Goal: Task Accomplishment & Management: Complete application form

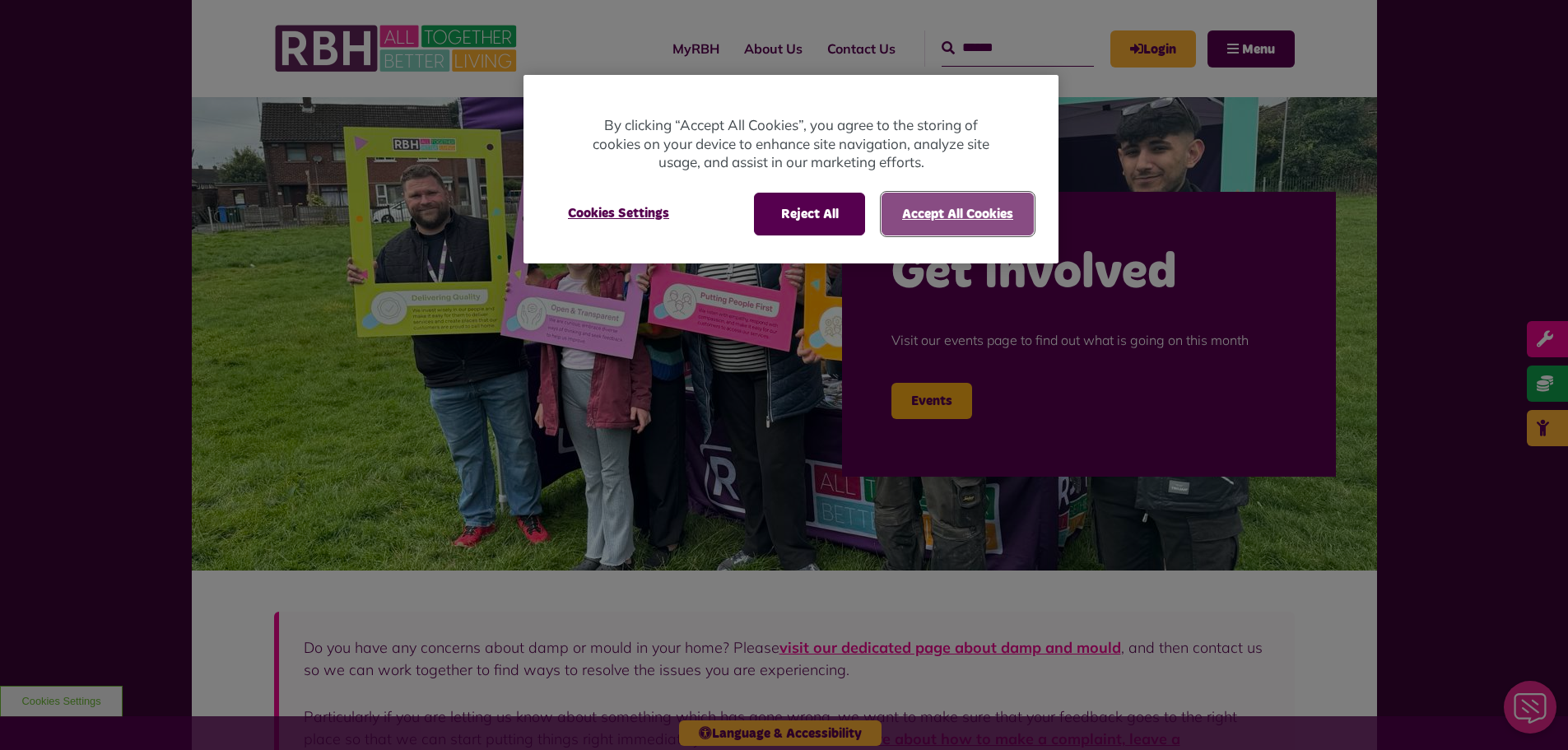
click at [920, 219] on button "Accept All Cookies" at bounding box center [957, 214] width 152 height 43
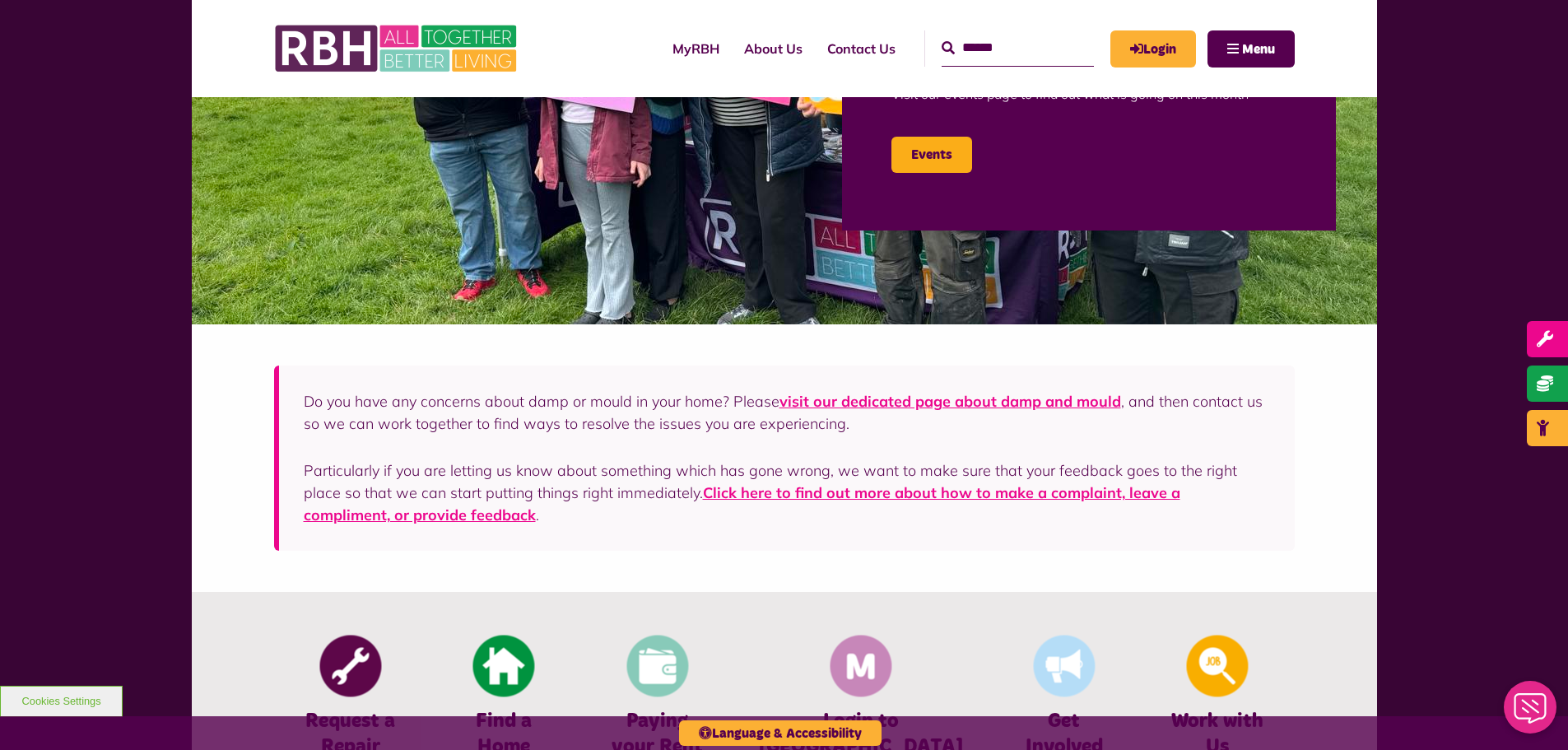
scroll to position [411, 0]
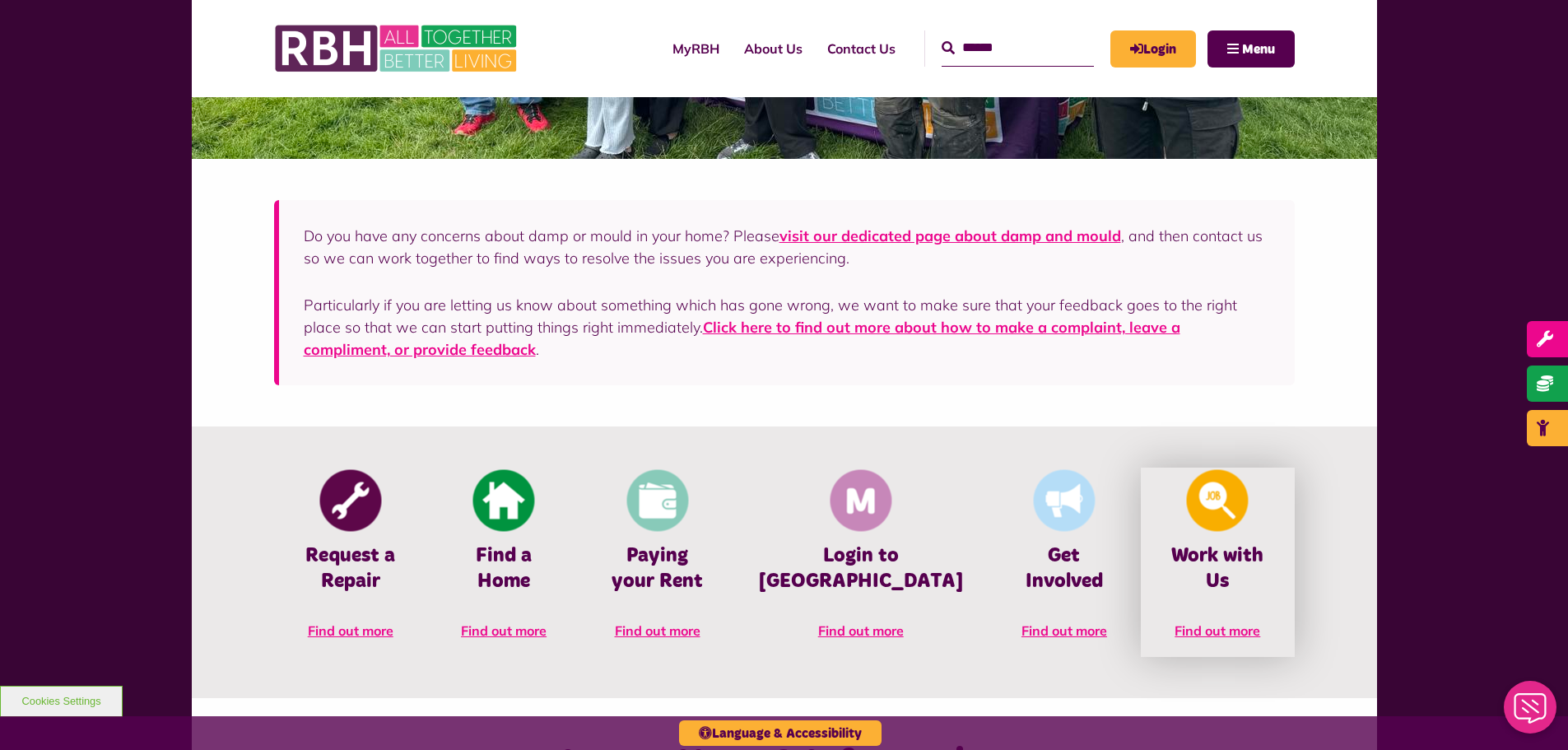
click at [1217, 524] on img at bounding box center [1218, 501] width 62 height 62
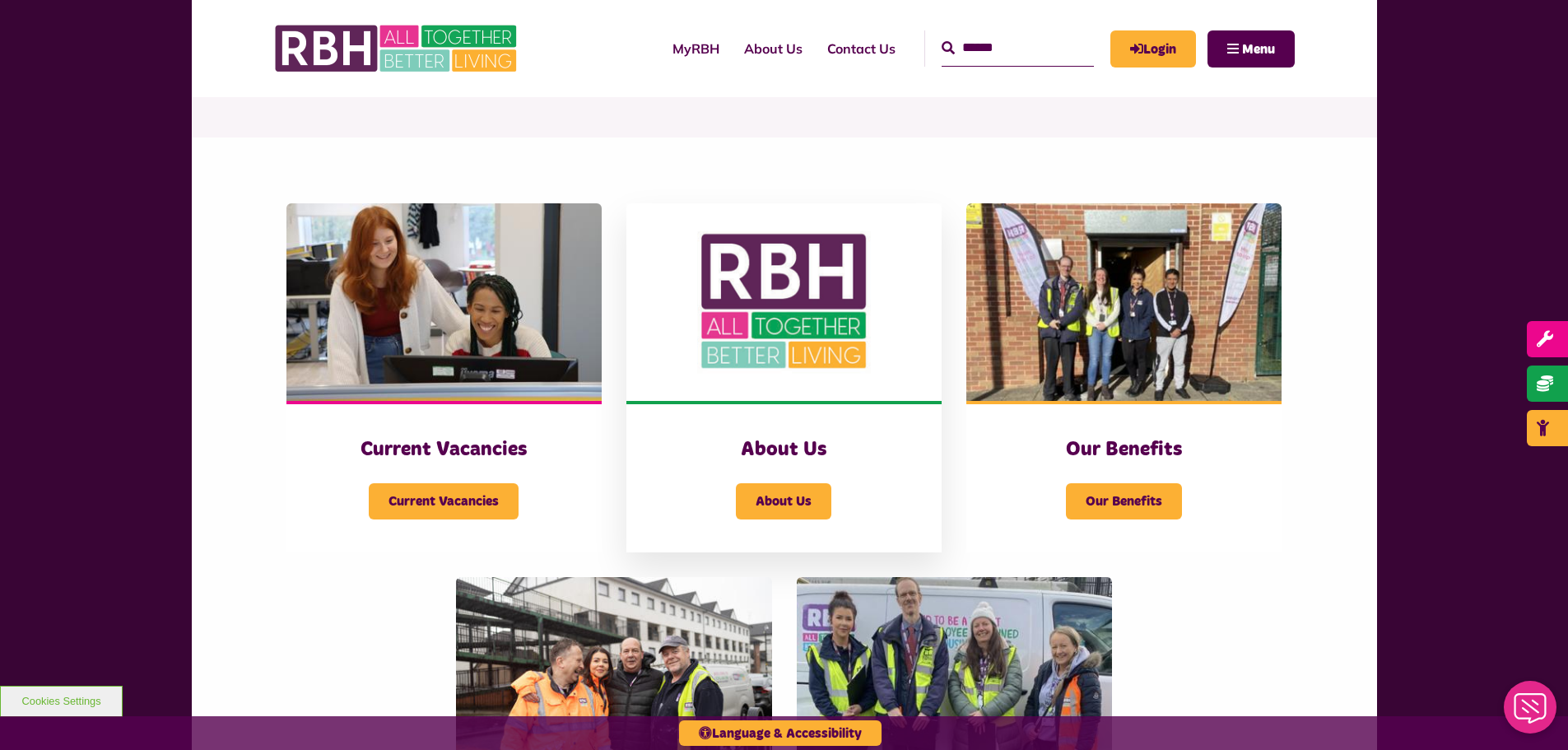
scroll to position [247, 0]
click at [419, 493] on span "Current Vacancies" at bounding box center [443, 500] width 150 height 36
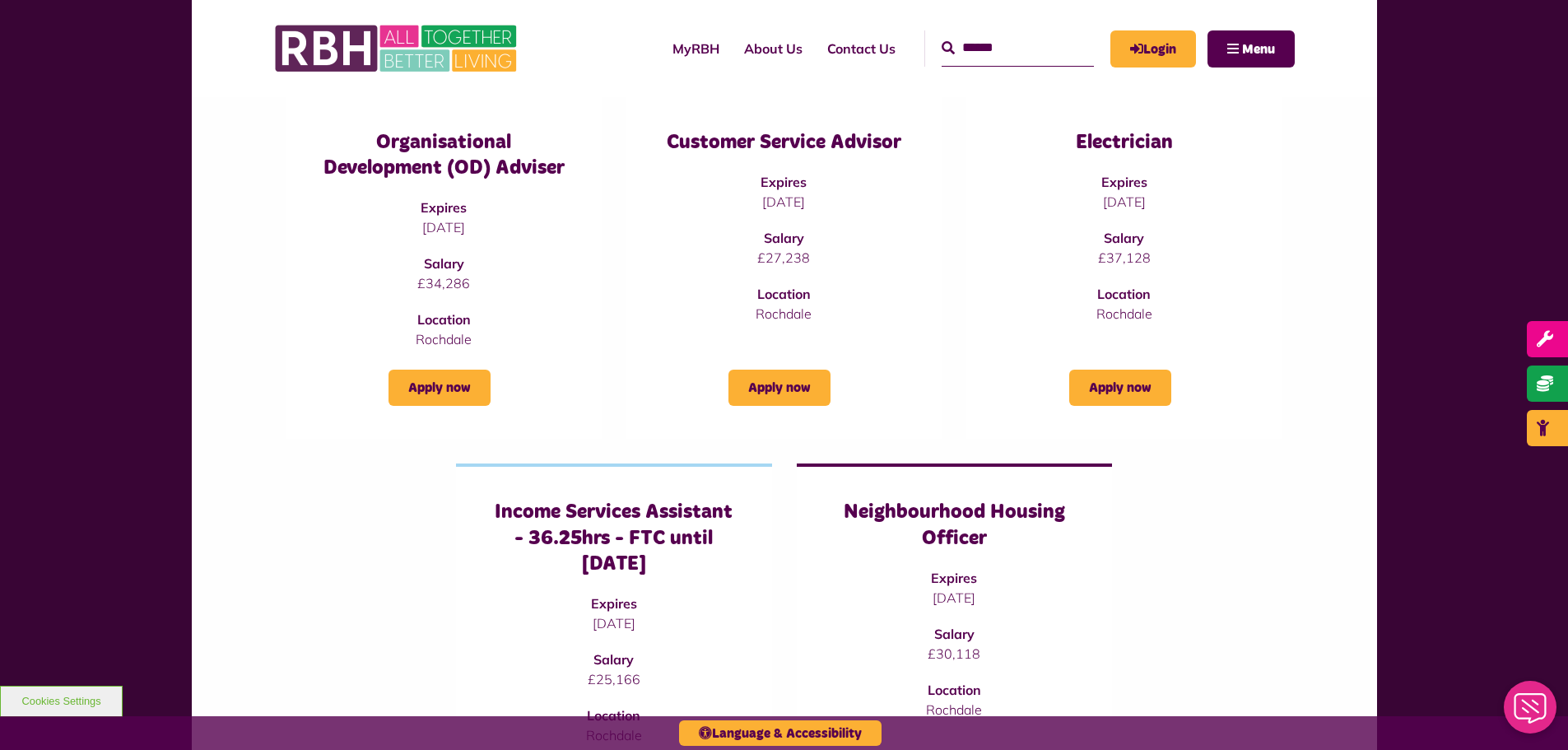
scroll to position [494, 0]
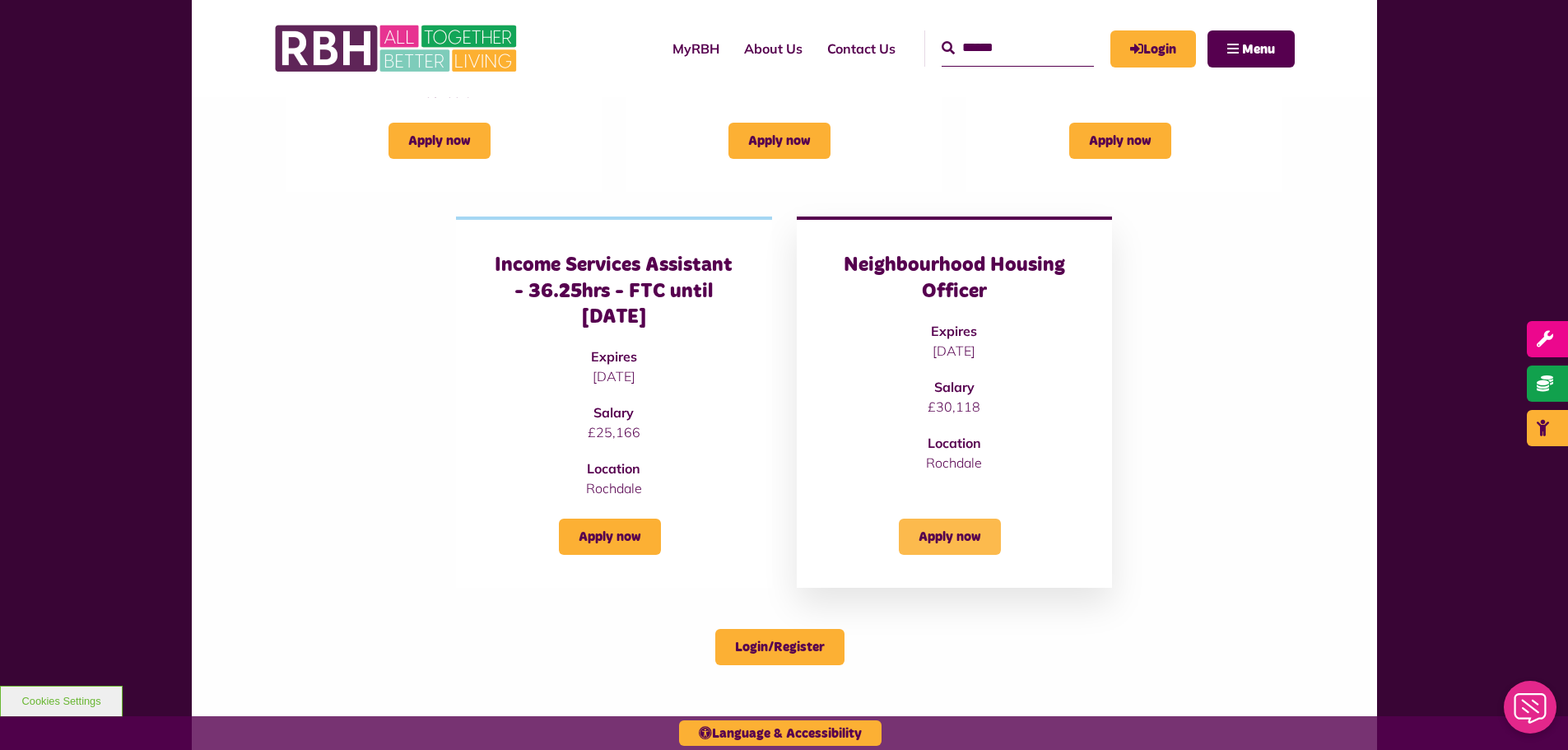
click at [930, 539] on link "Apply now" at bounding box center [950, 536] width 102 height 36
click at [953, 540] on link "Apply now" at bounding box center [950, 536] width 102 height 36
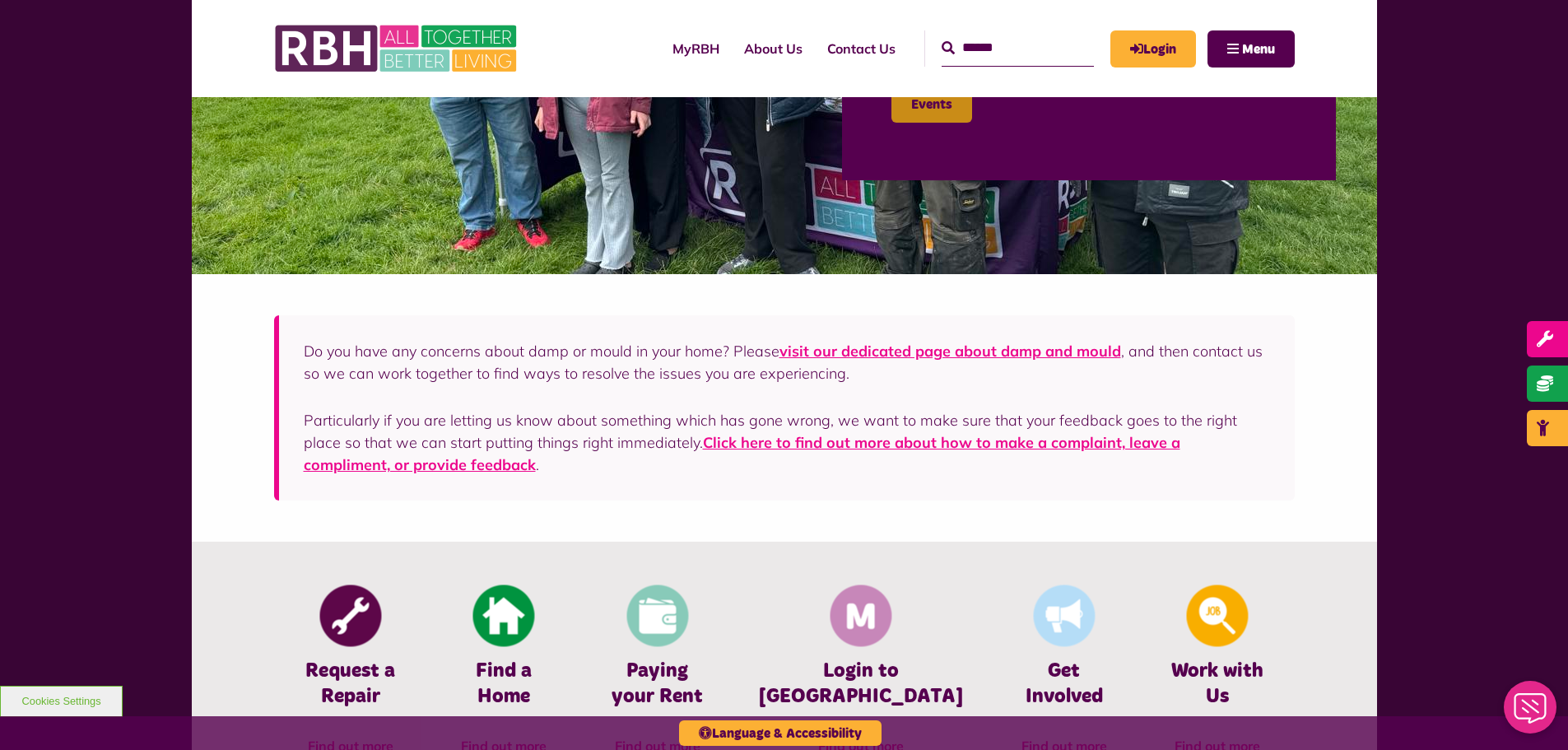
scroll to position [494, 0]
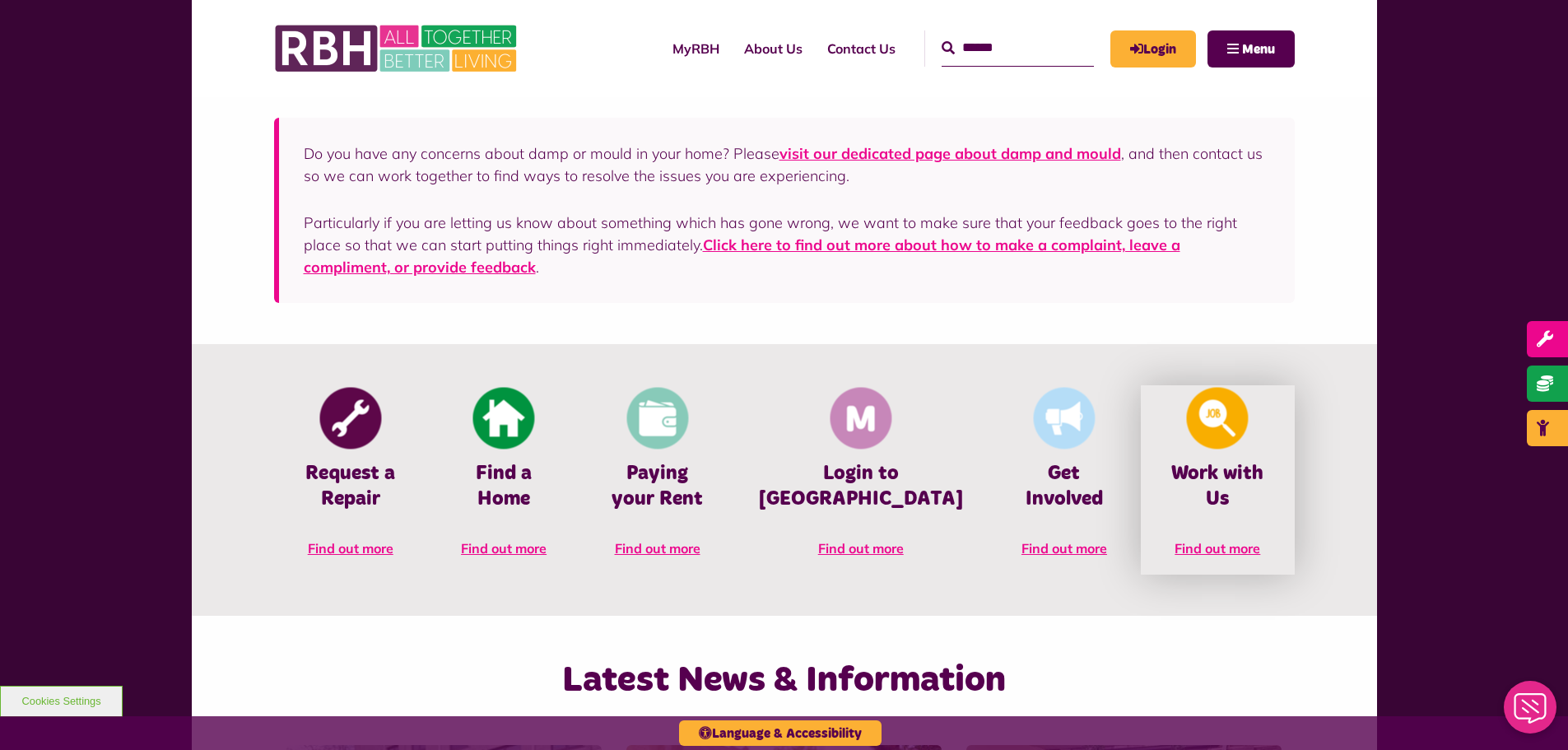
click at [1189, 429] on img at bounding box center [1218, 419] width 62 height 62
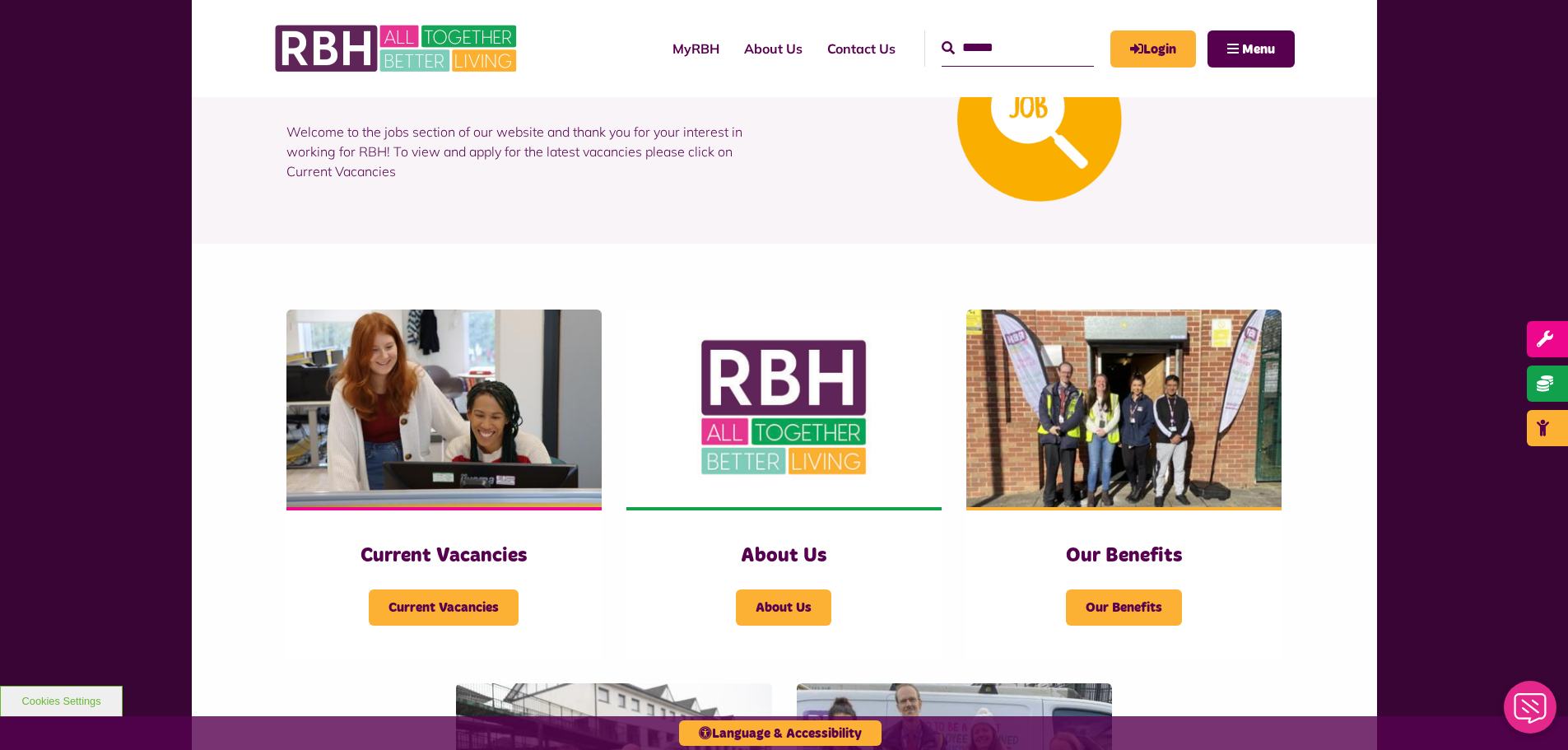
scroll to position [329, 0]
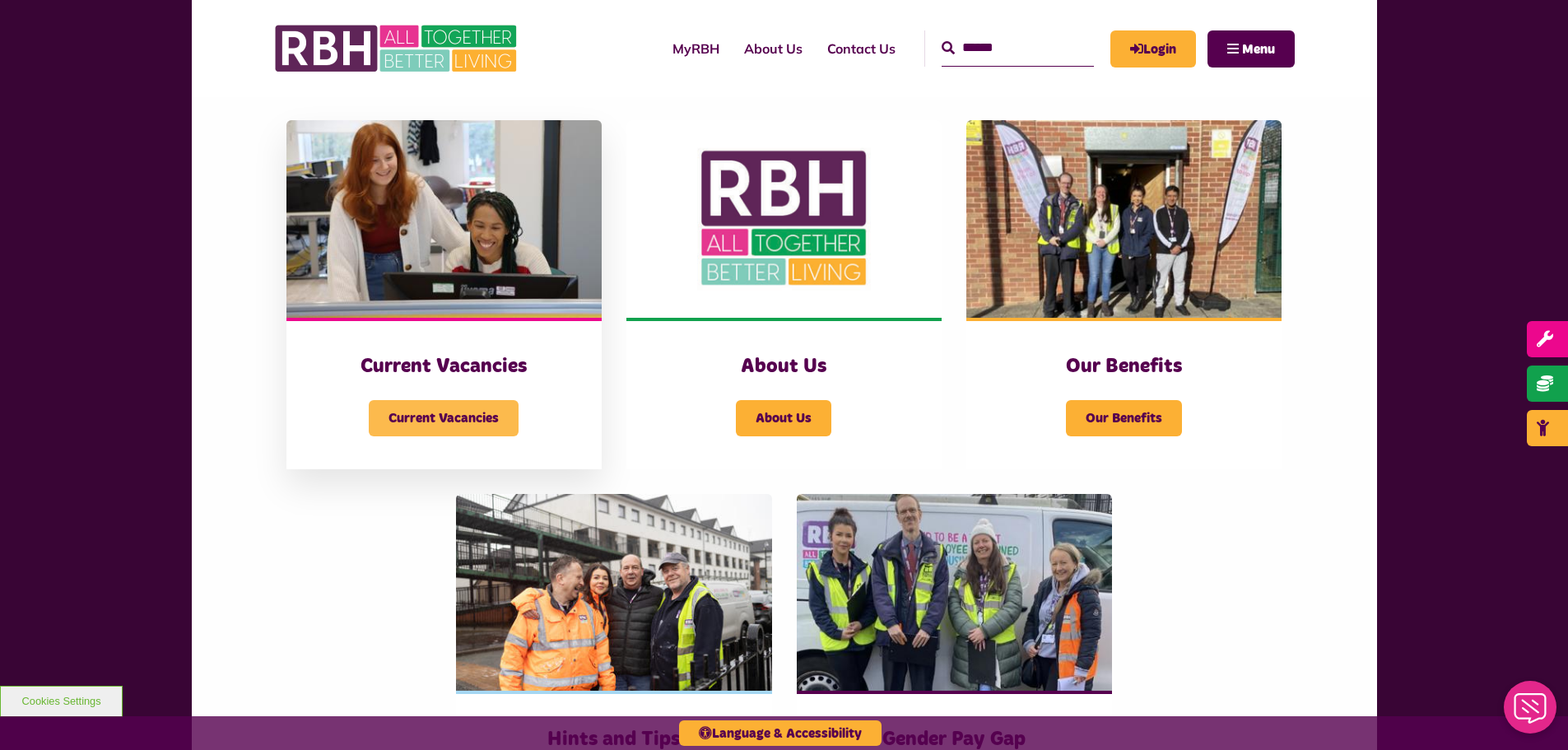
click at [402, 426] on span "Current Vacancies" at bounding box center [443, 417] width 150 height 36
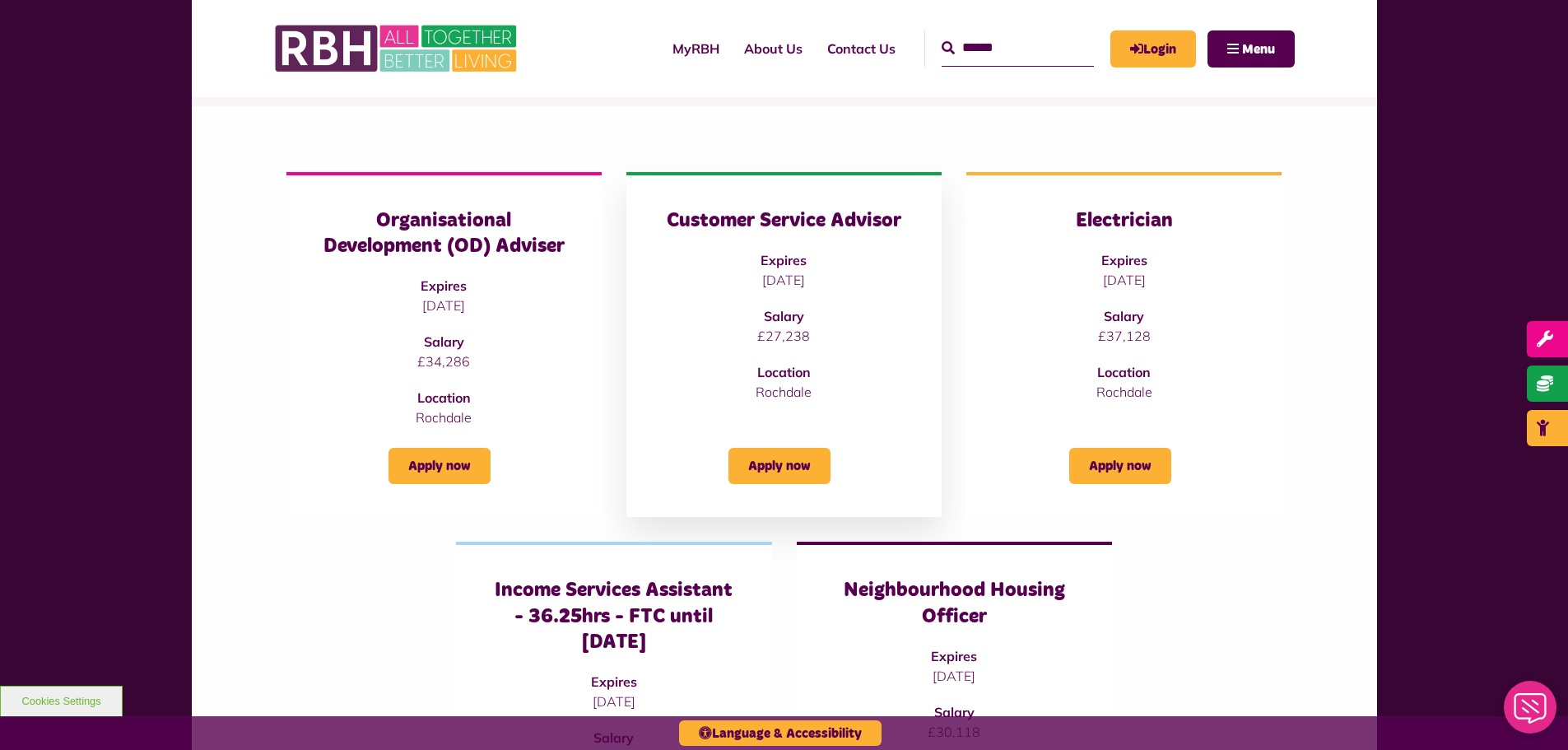
scroll to position [411, 0]
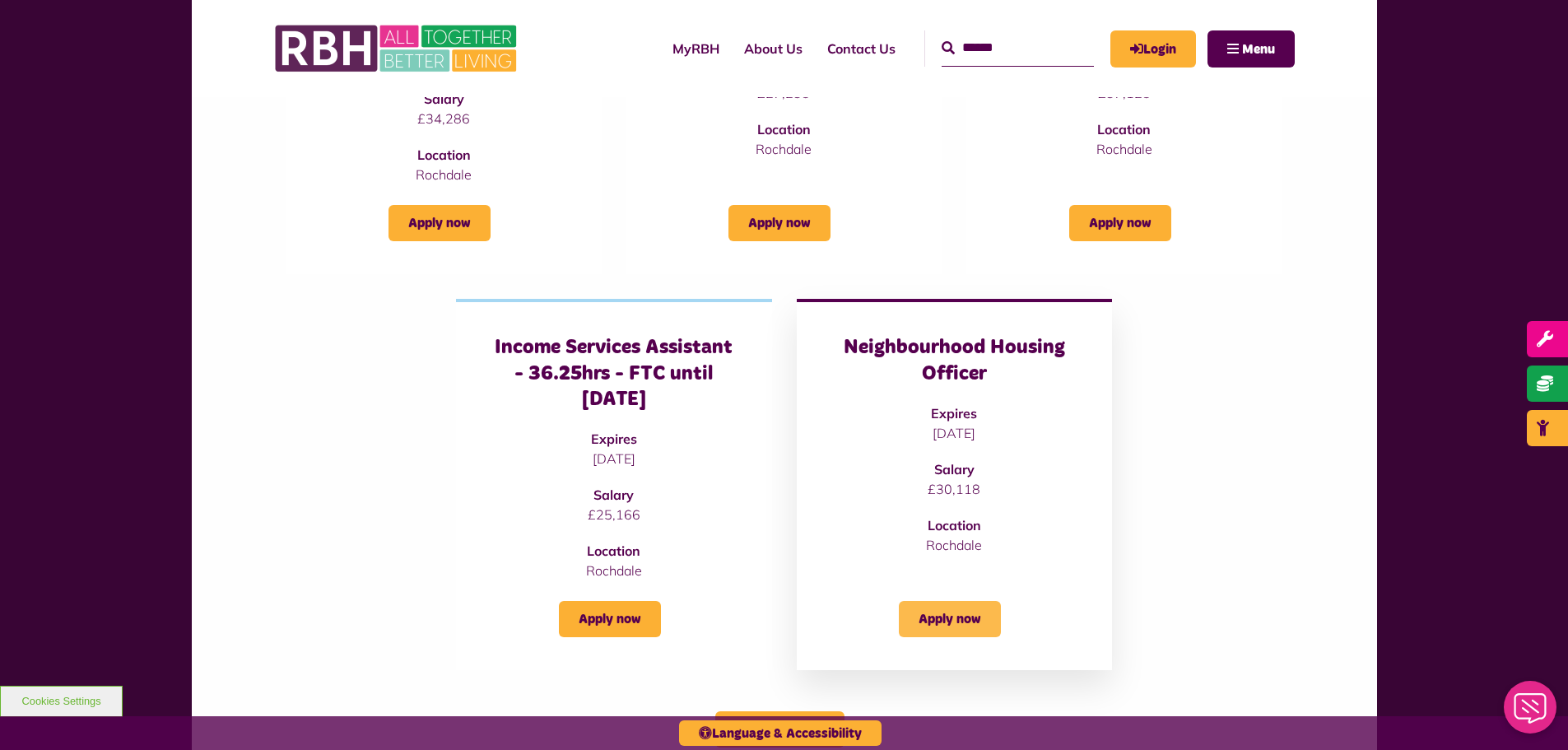
click at [929, 610] on link "Apply now" at bounding box center [950, 618] width 102 height 36
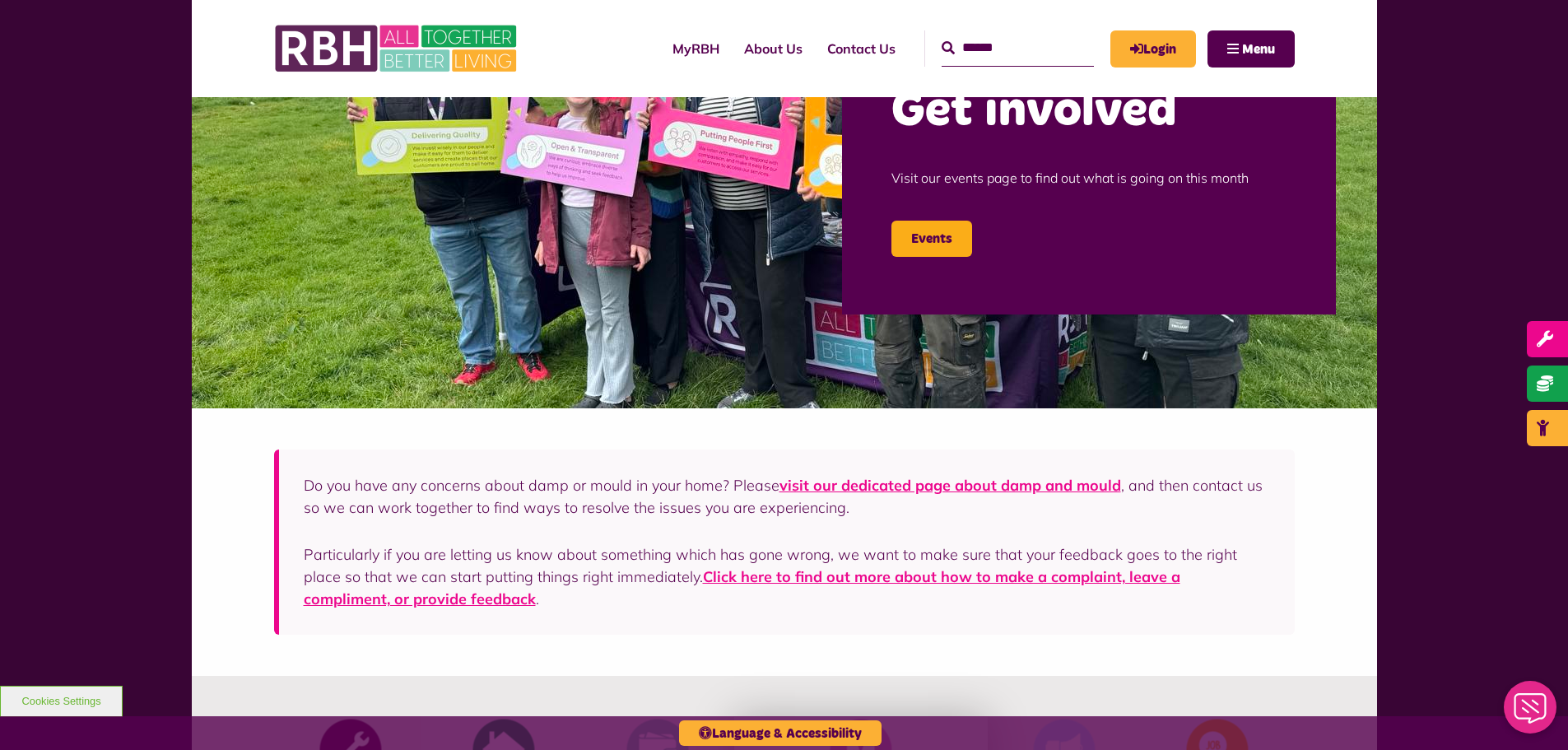
scroll to position [411, 0]
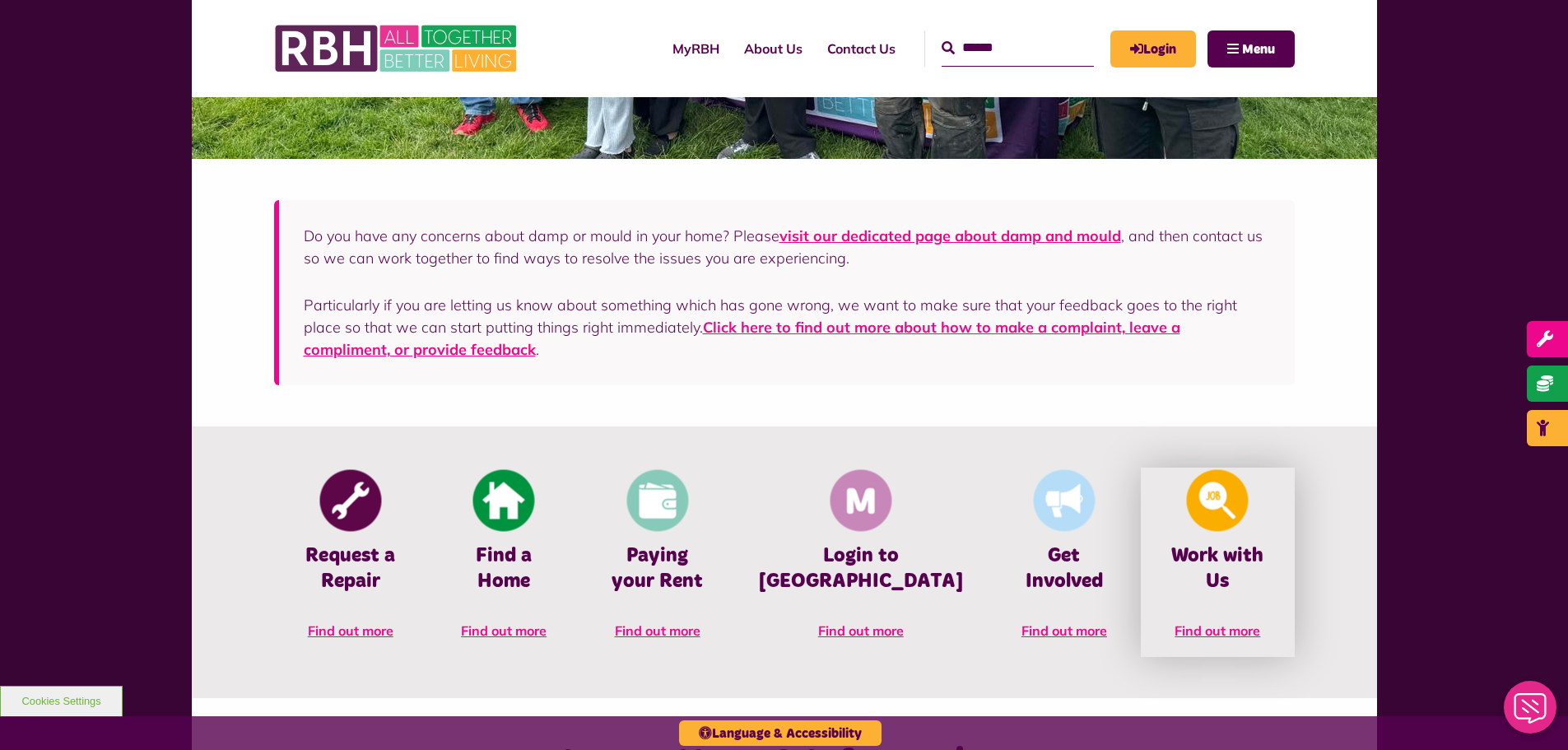
click at [1233, 478] on img at bounding box center [1218, 501] width 62 height 62
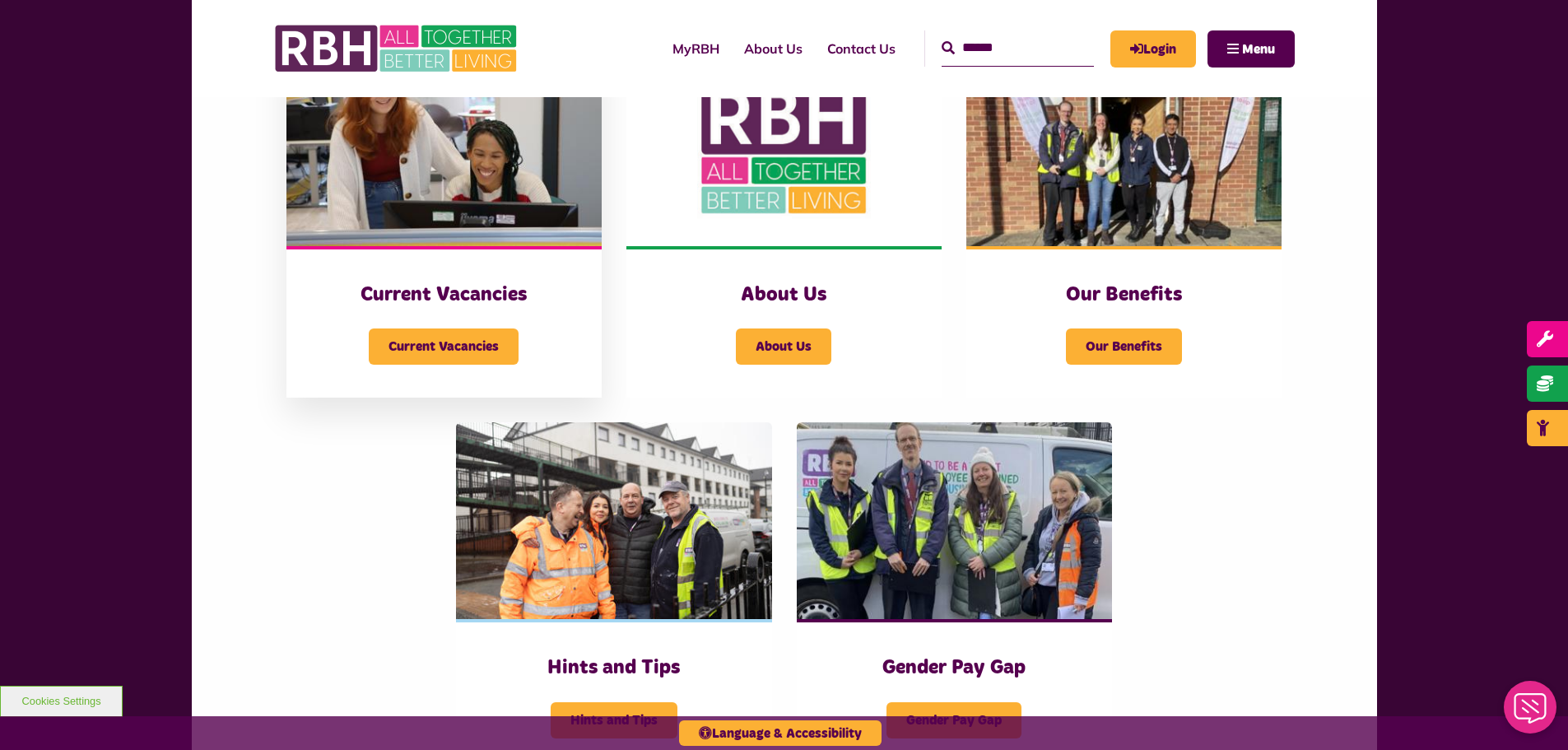
scroll to position [411, 0]
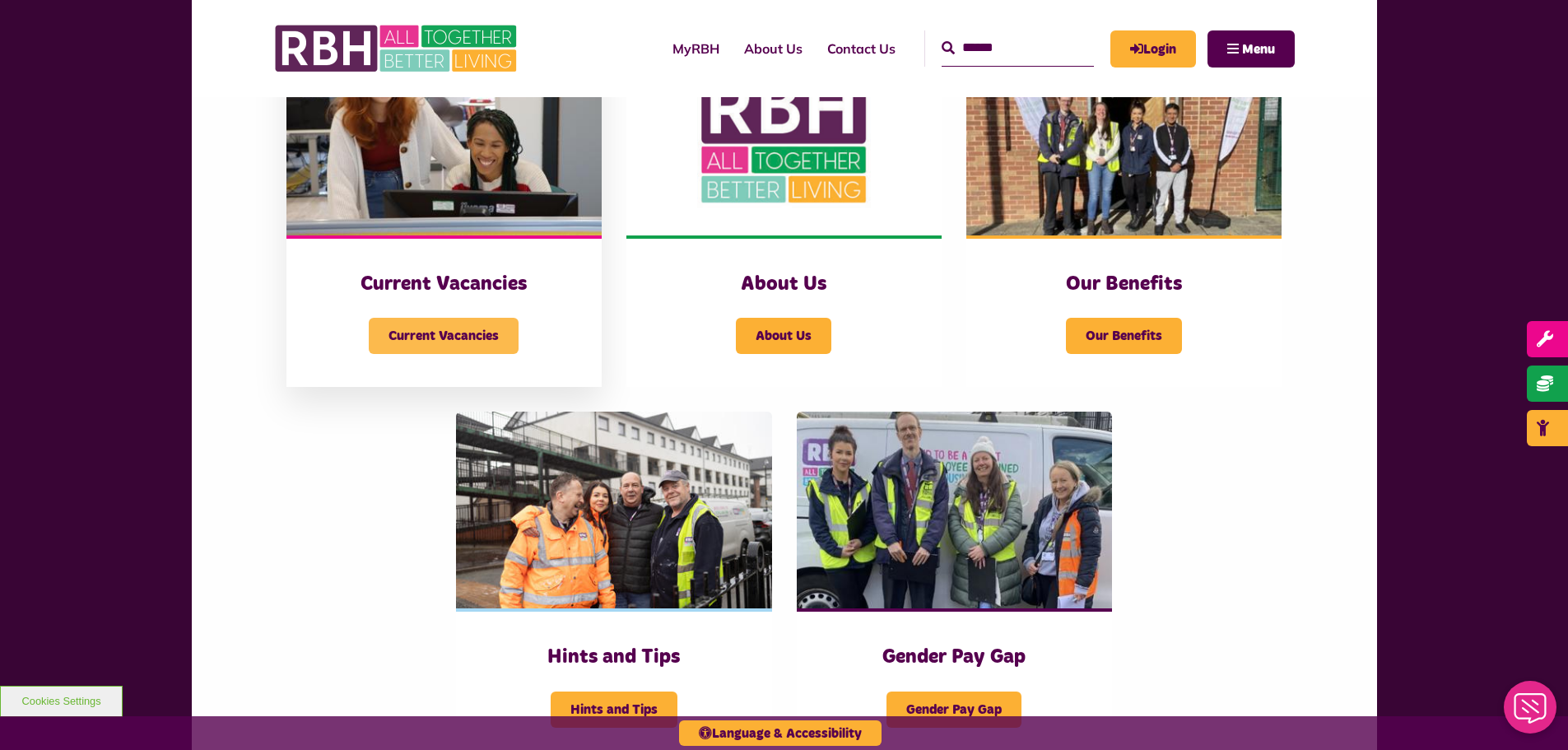
click at [422, 328] on span "Current Vacancies" at bounding box center [443, 335] width 150 height 36
